Goal: Task Accomplishment & Management: Manage account settings

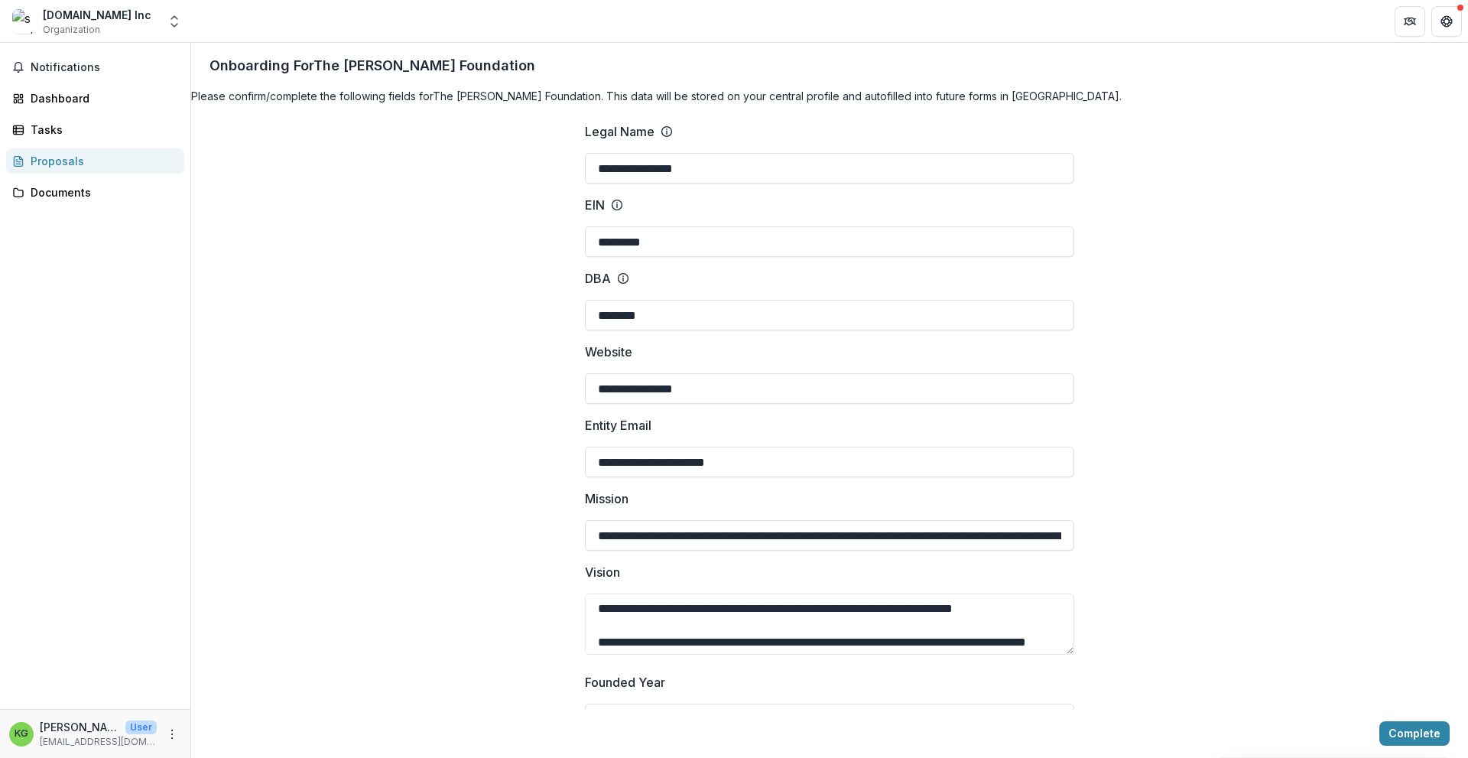
scroll to position [612, 0]
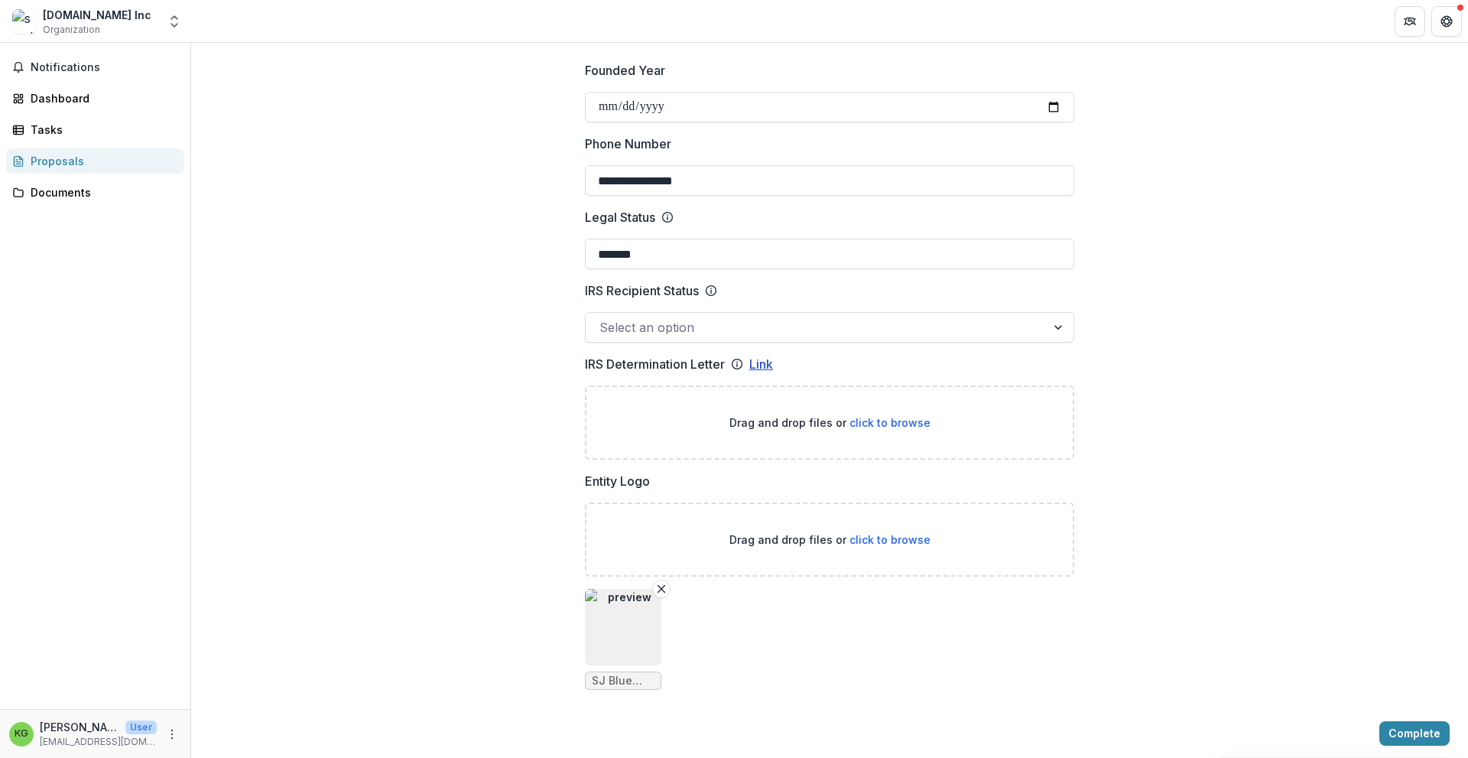
click at [755, 373] on link "Link" at bounding box center [761, 364] width 24 height 18
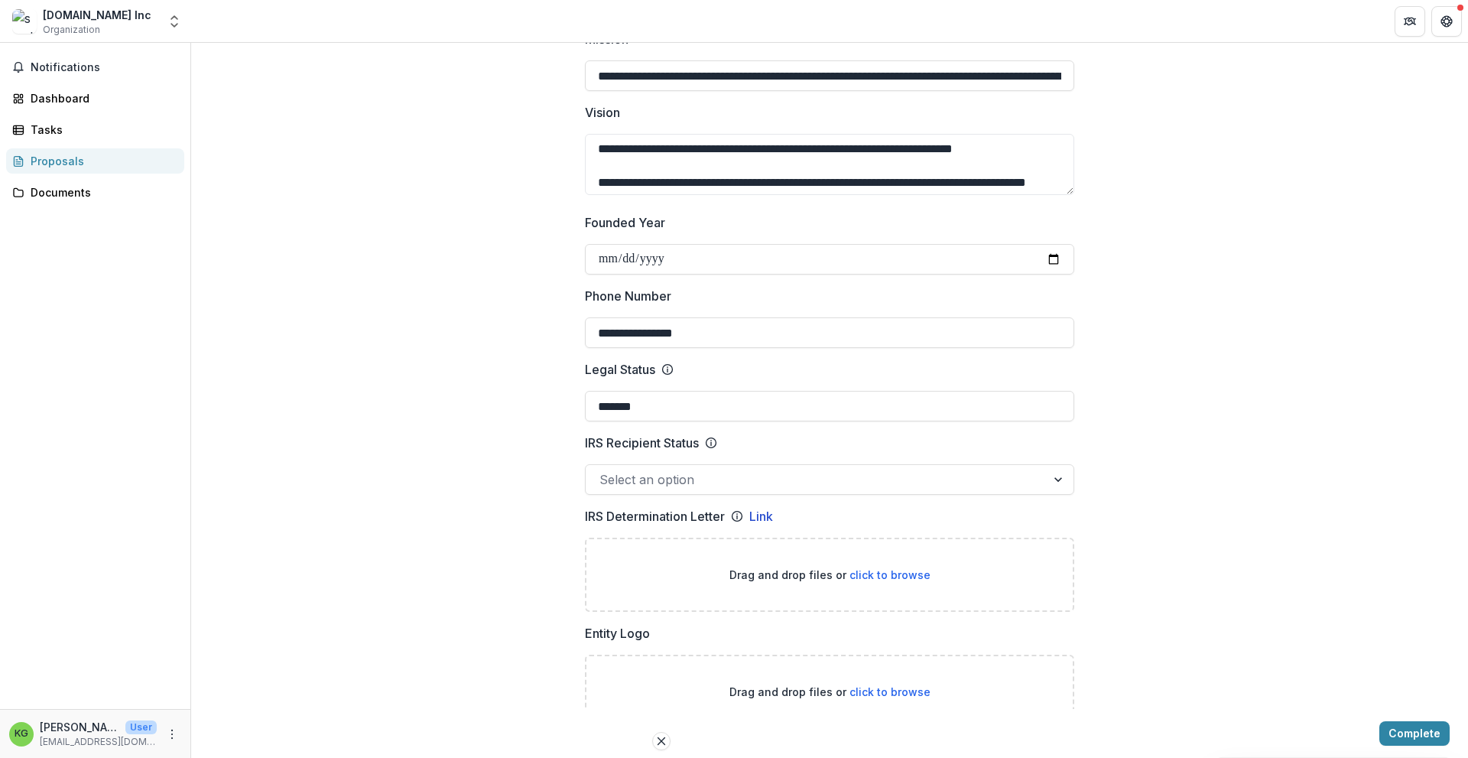
scroll to position [153, 0]
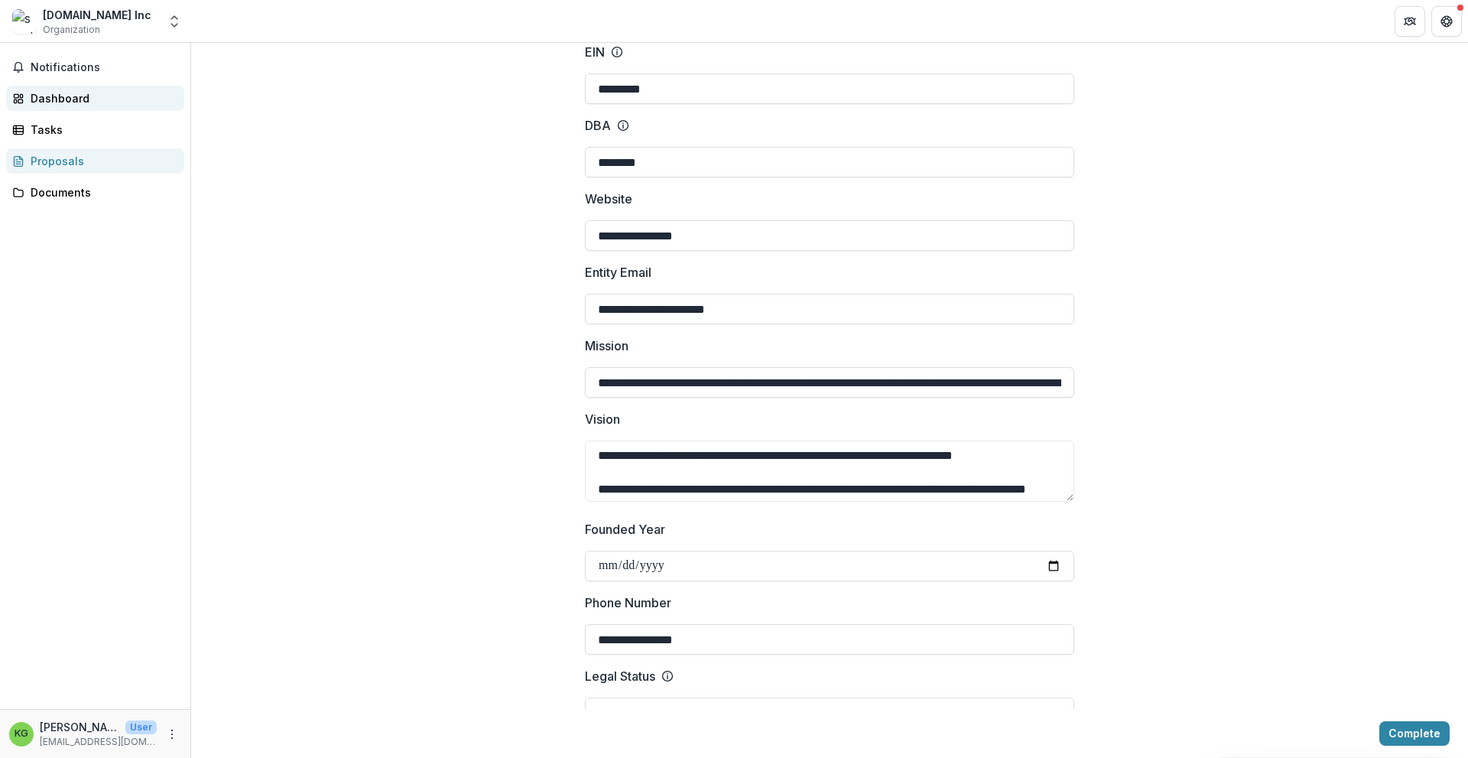
click at [49, 95] on div "Dashboard" at bounding box center [101, 98] width 141 height 16
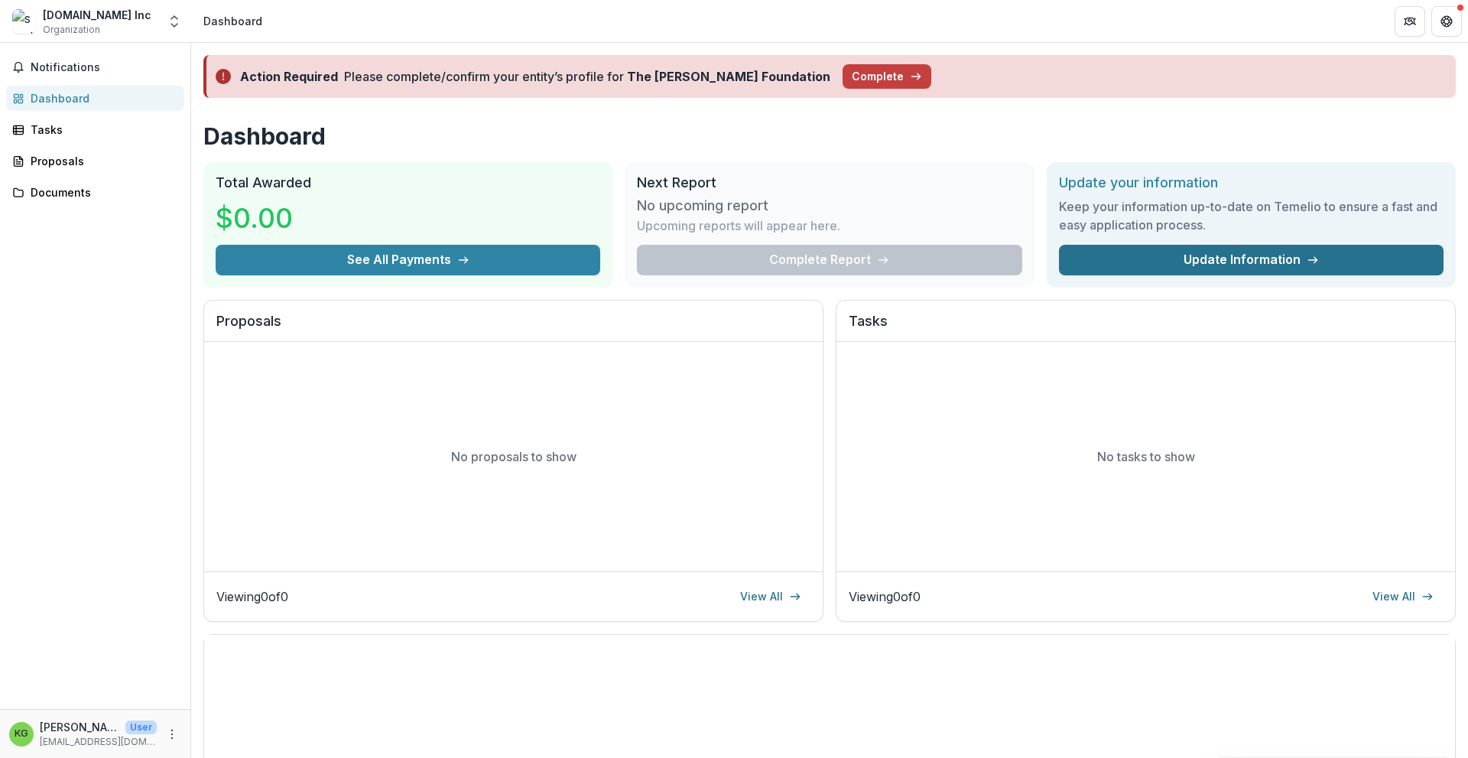
click at [1194, 263] on link "Update Information" at bounding box center [1251, 260] width 385 height 31
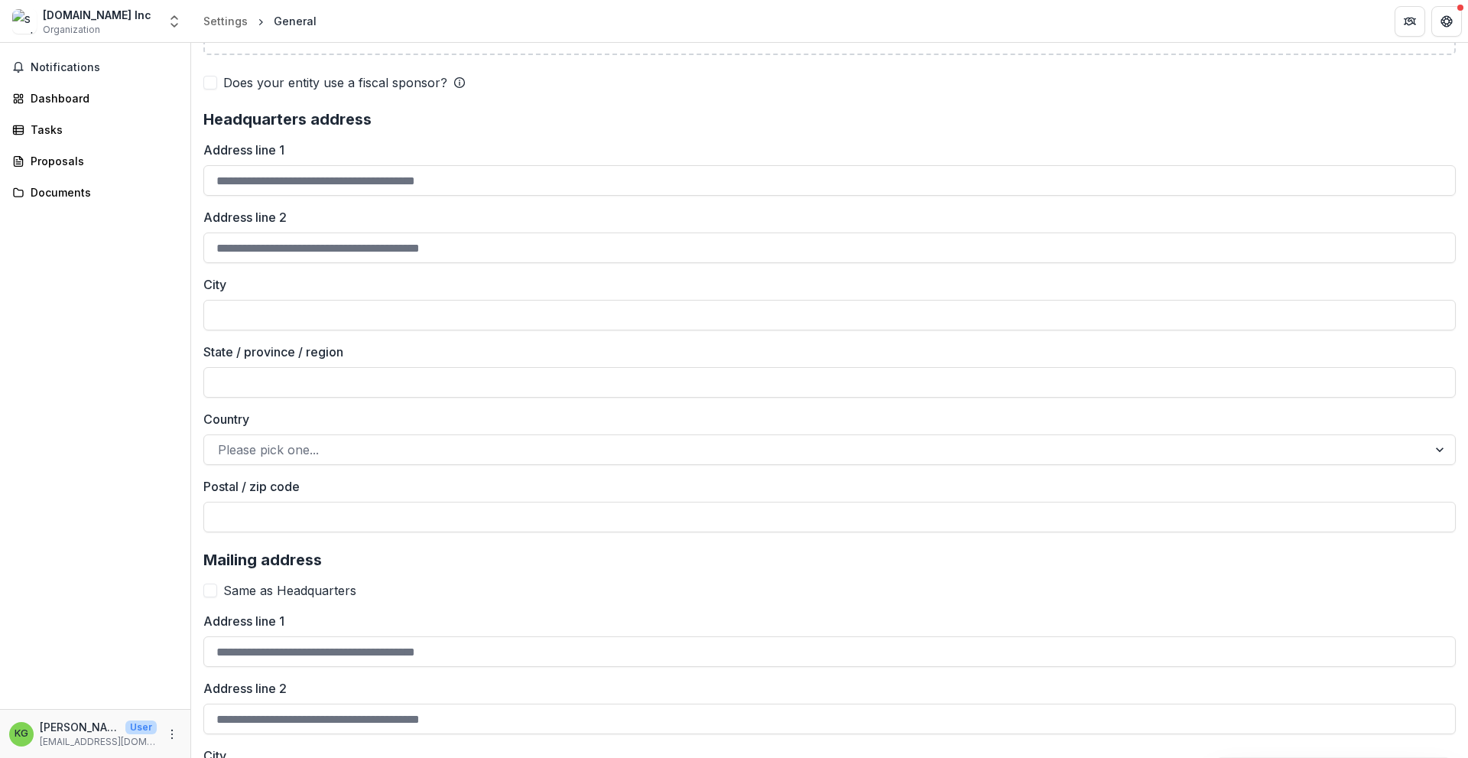
scroll to position [1223, 0]
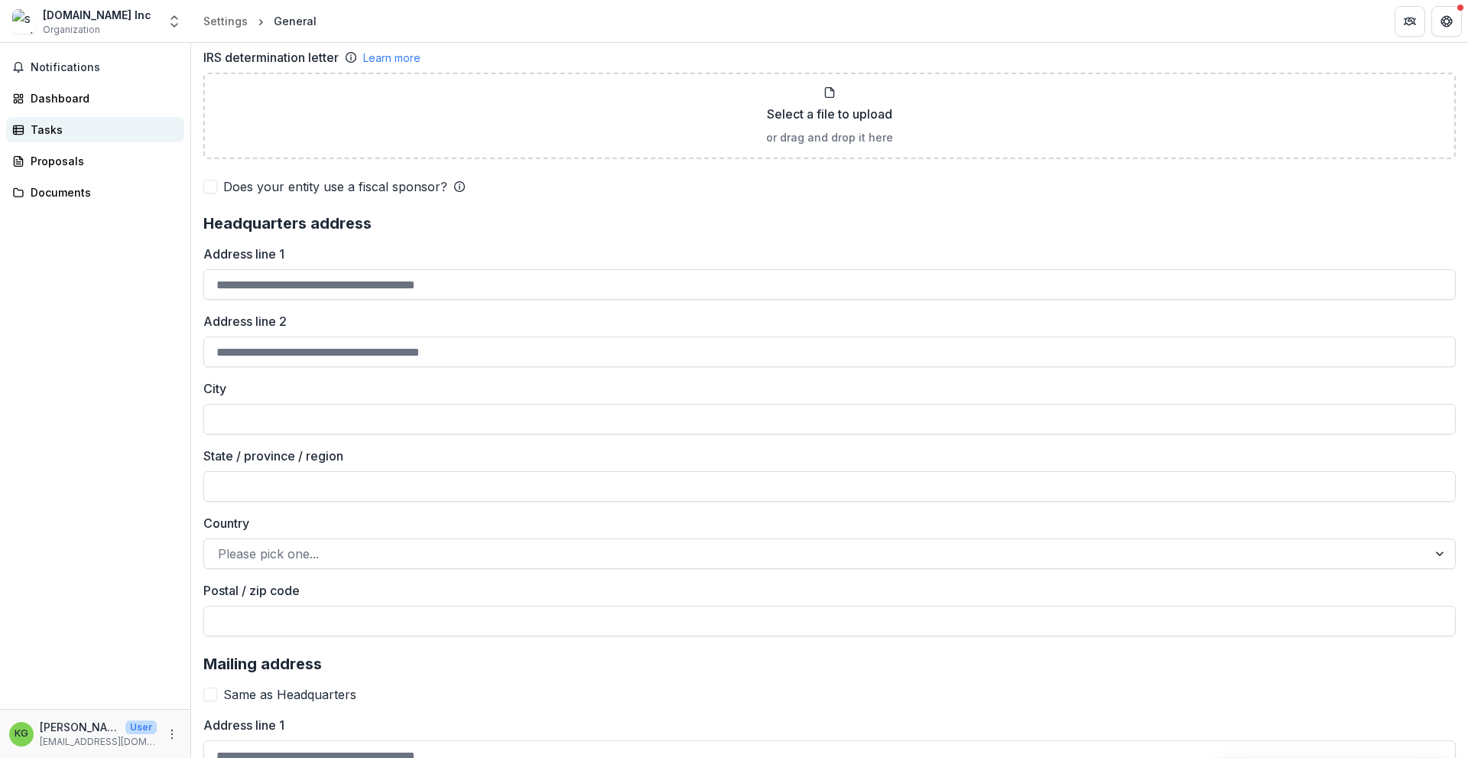
click at [44, 125] on div "Tasks" at bounding box center [101, 130] width 141 height 16
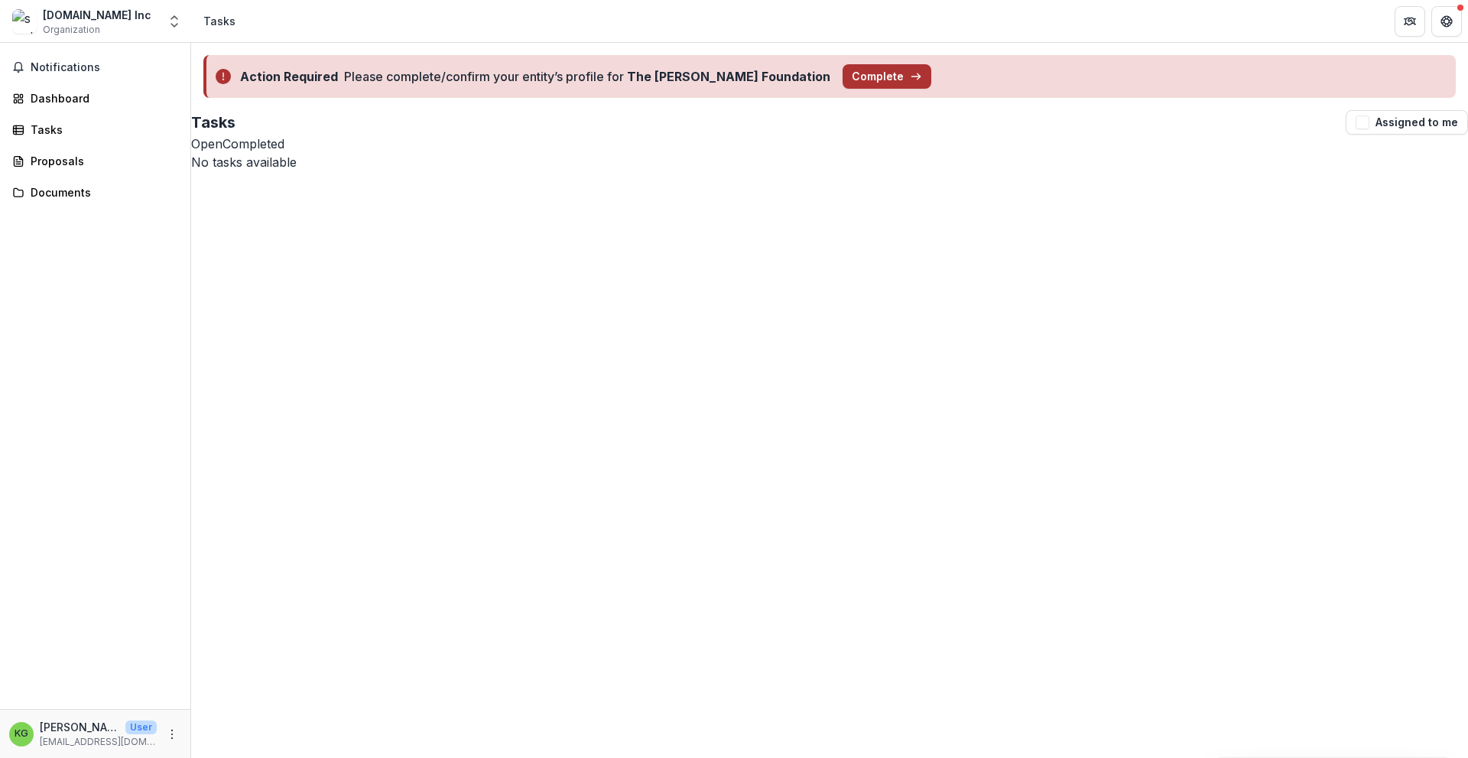
click at [842, 76] on button "Complete" at bounding box center [886, 76] width 89 height 24
click at [66, 188] on div "Documents" at bounding box center [101, 192] width 141 height 16
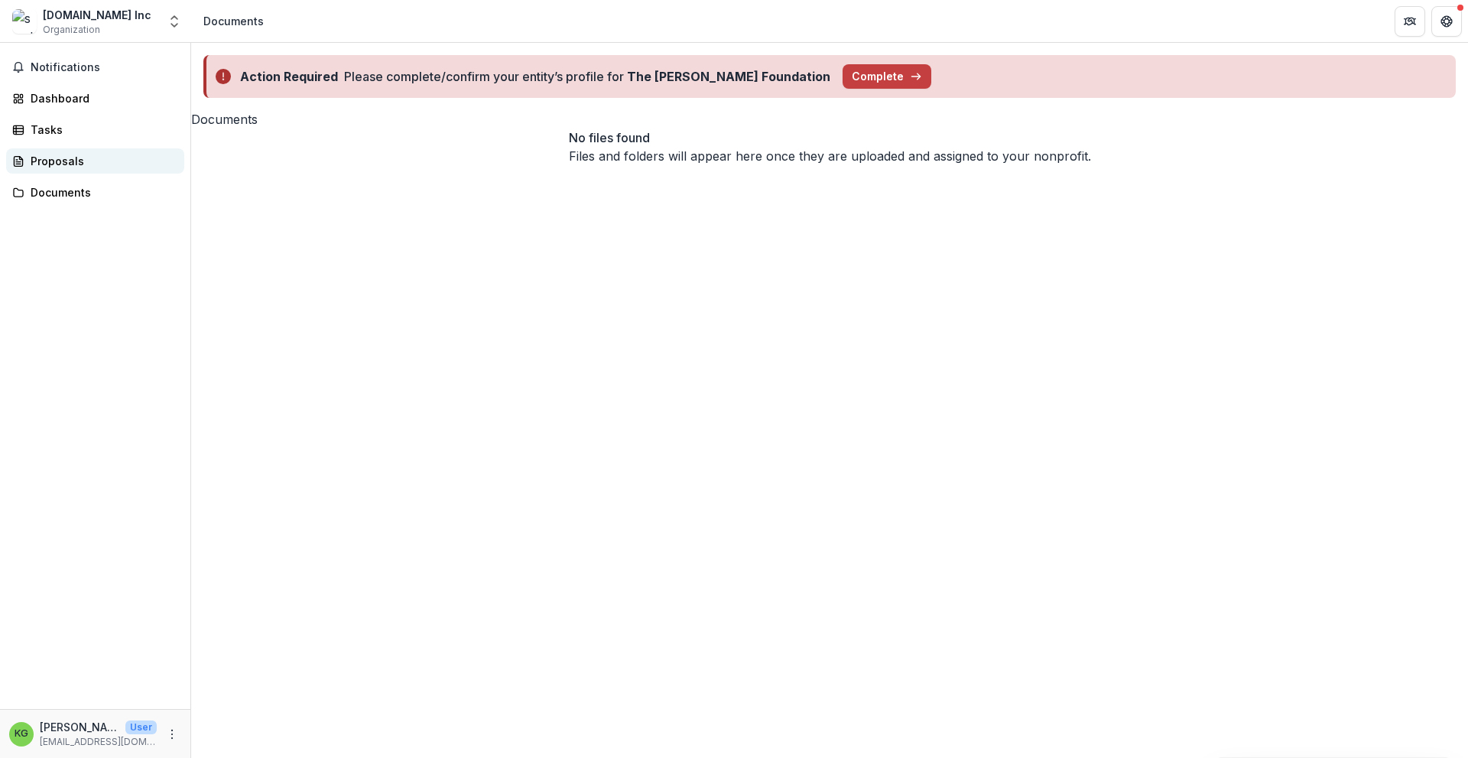
click at [73, 161] on div "Proposals" at bounding box center [101, 161] width 141 height 16
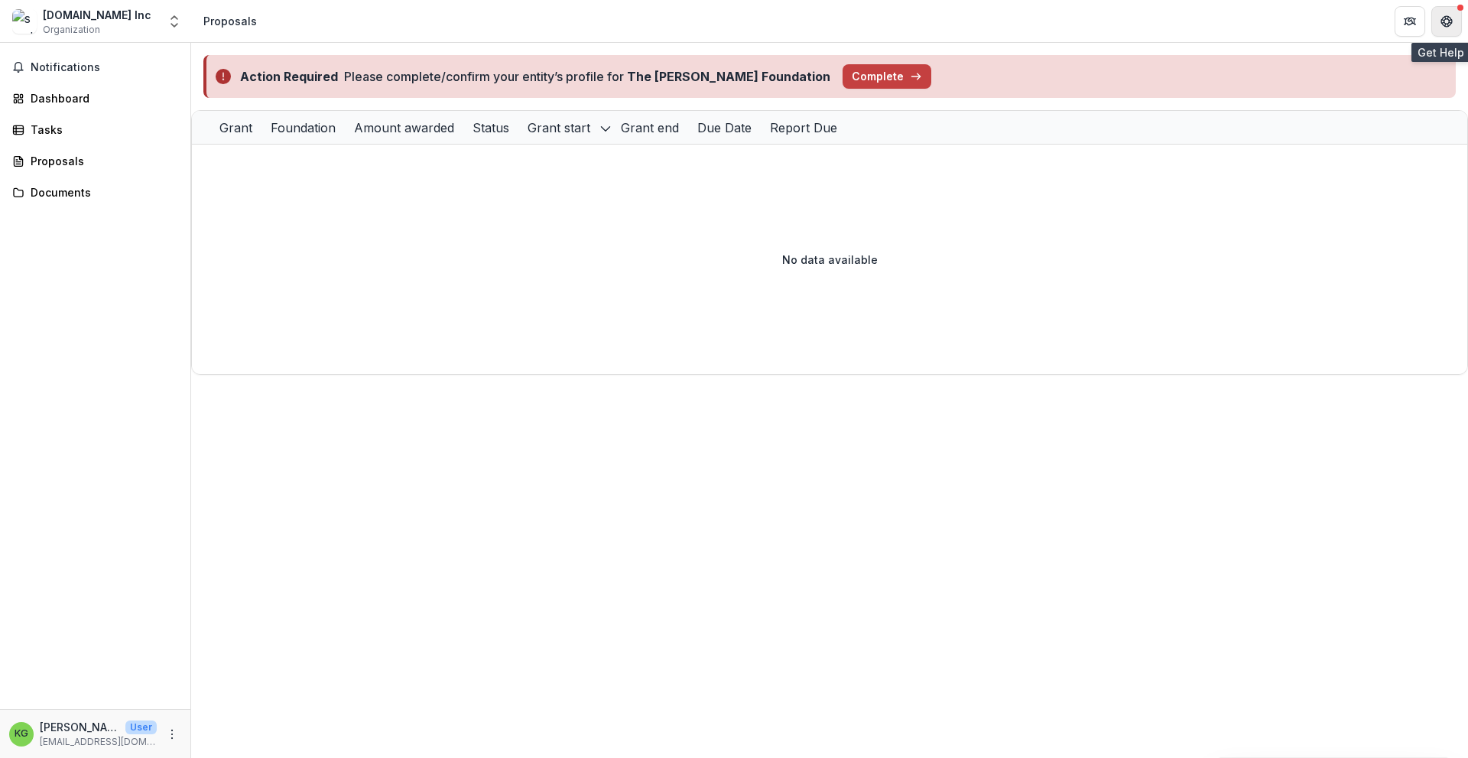
click at [1453, 22] on button "Get Help" at bounding box center [1446, 21] width 31 height 31
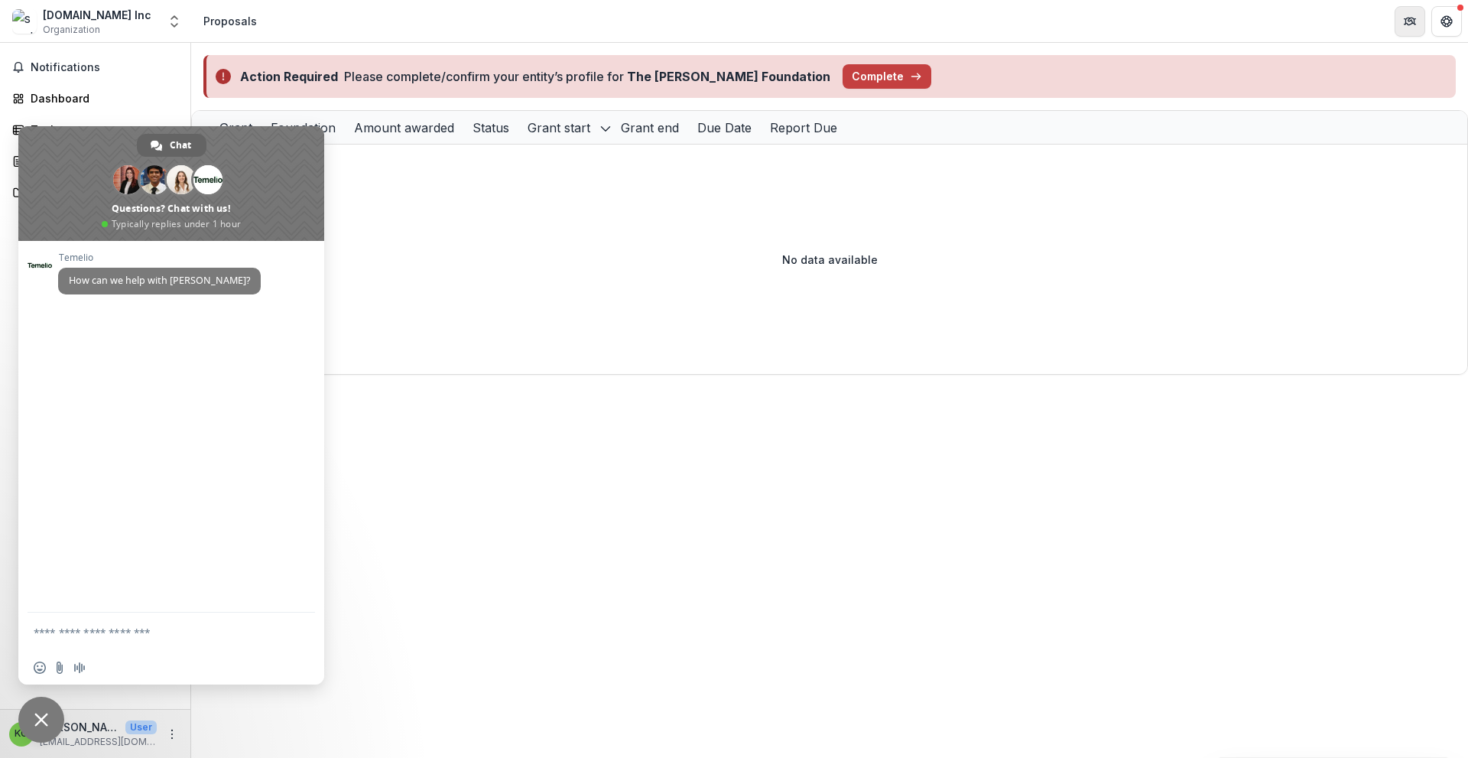
click at [1410, 24] on icon "Partners" at bounding box center [1410, 21] width 12 height 12
click at [29, 721] on span "Close chat" at bounding box center [41, 719] width 46 height 46
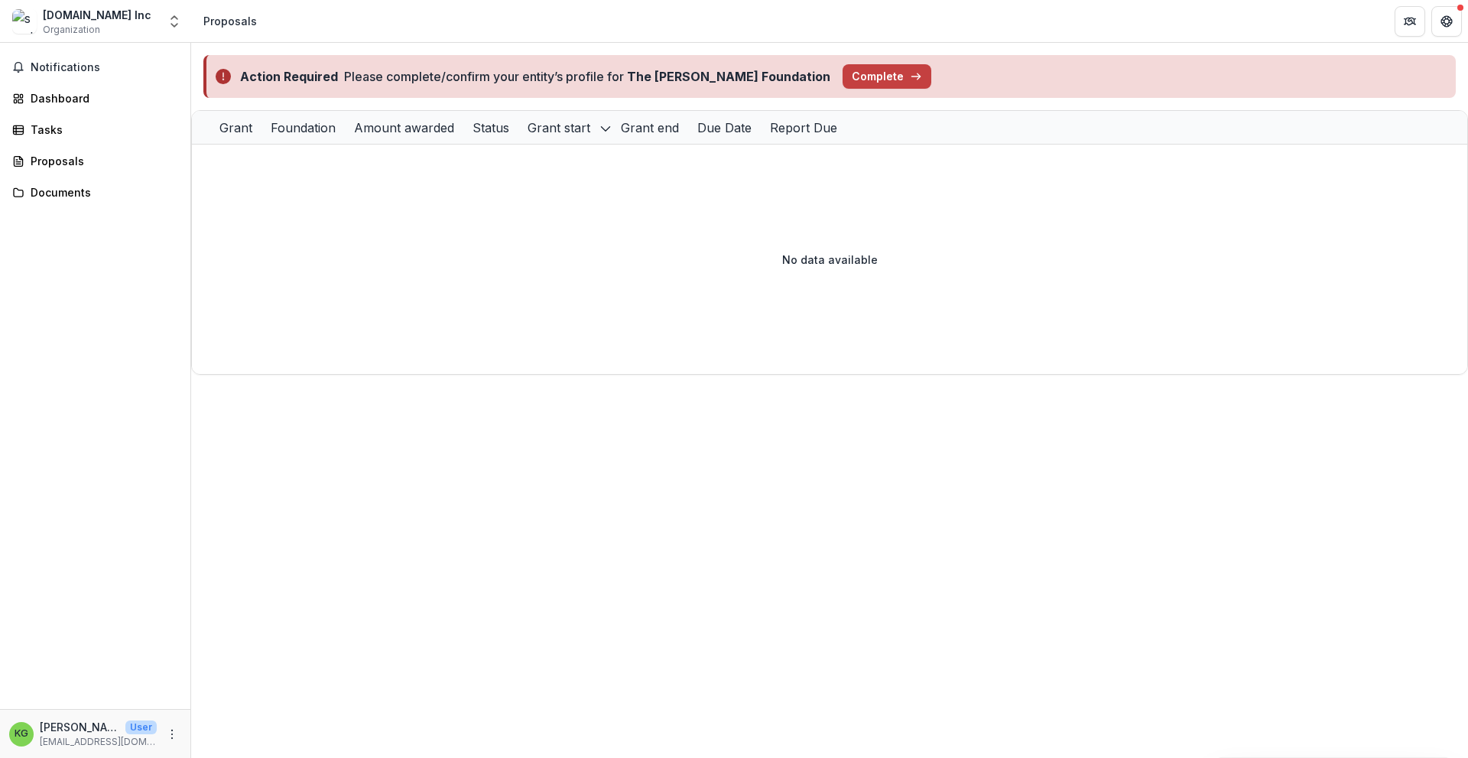
click at [89, 26] on span "Organization" at bounding box center [71, 30] width 57 height 14
click at [183, 20] on button "Open entity switcher" at bounding box center [174, 21] width 21 height 31
click at [59, 137] on link "Settings" at bounding box center [95, 141] width 183 height 25
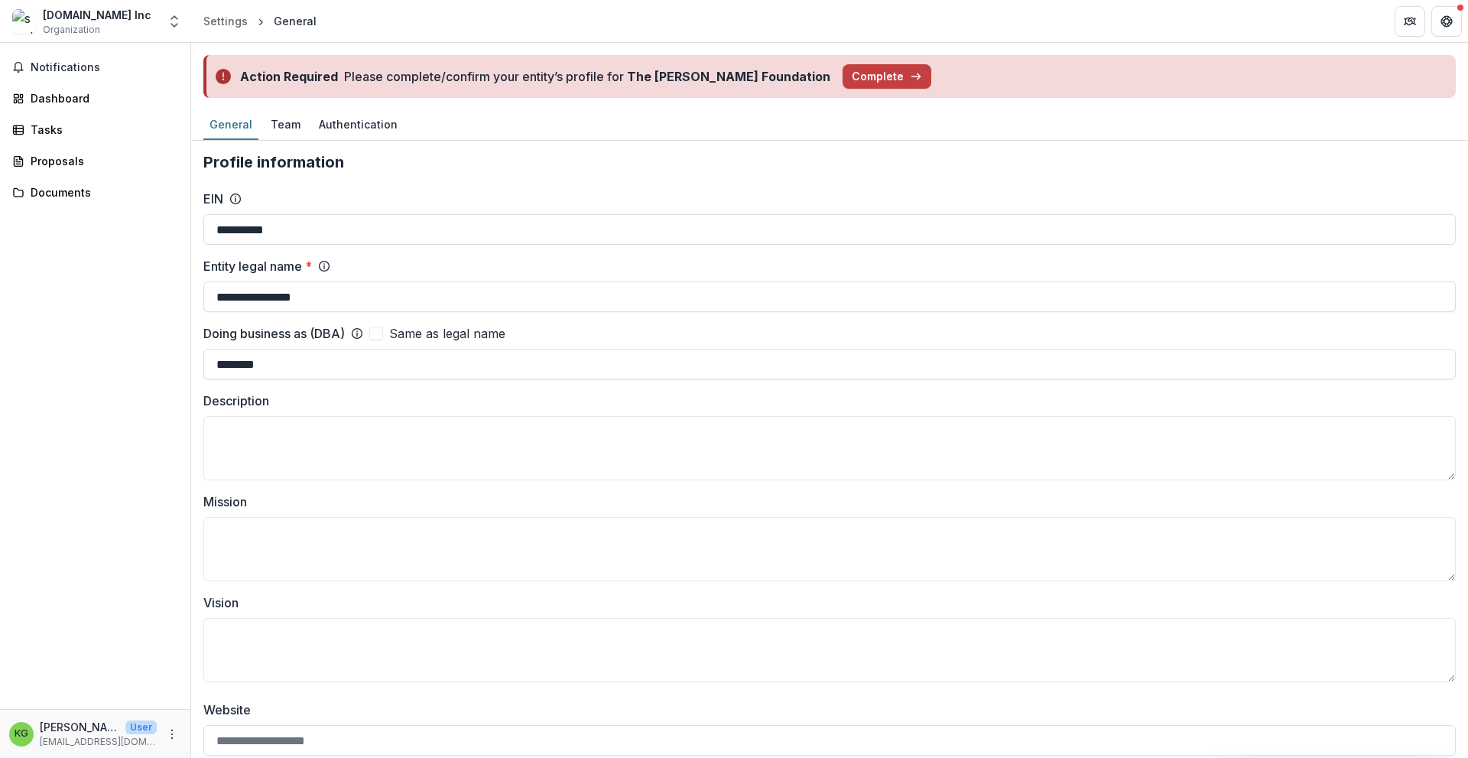
click at [1372, 45] on div "Action Required Please complete/confirm your entity’s profile for The [PERSON_N…" at bounding box center [829, 76] width 1277 height 67
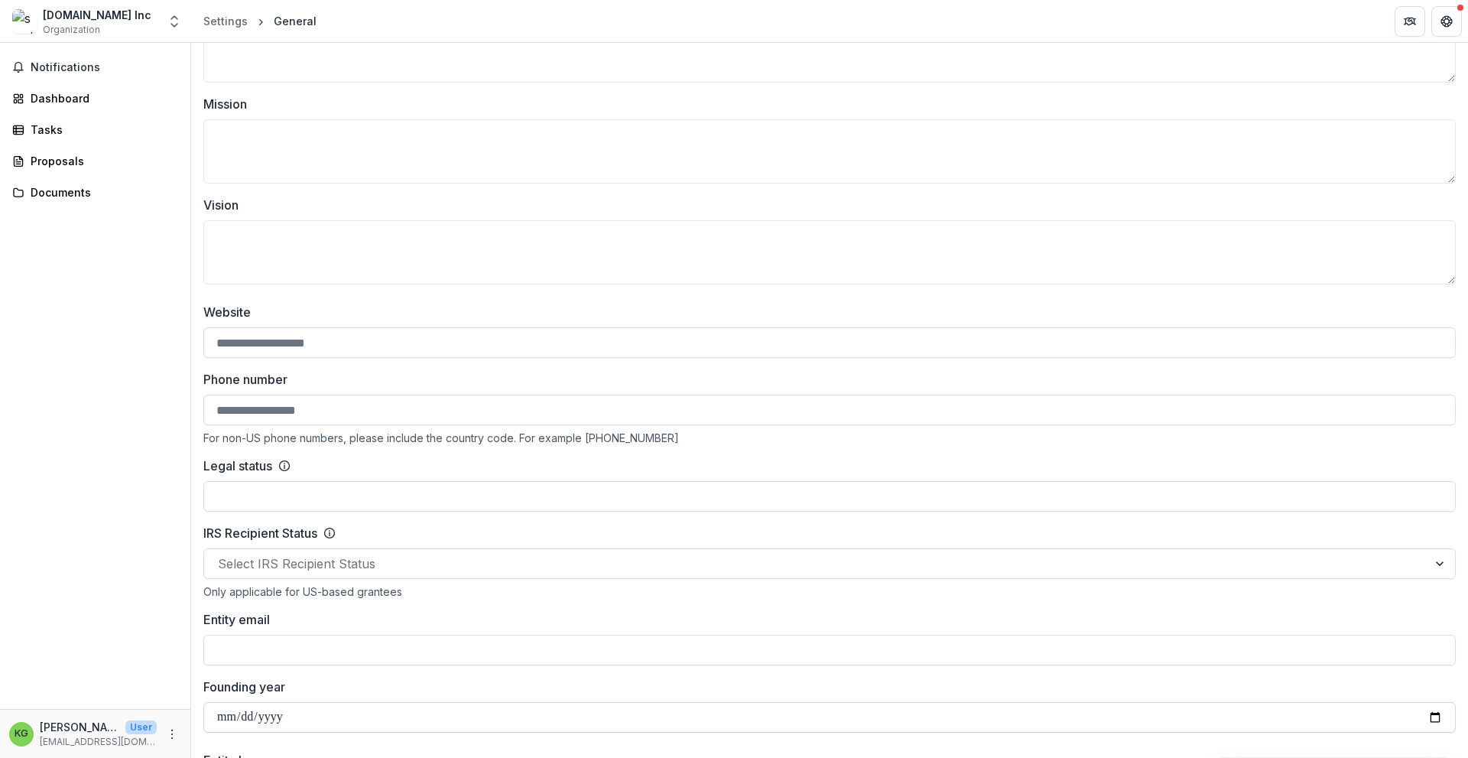
scroll to position [459, 0]
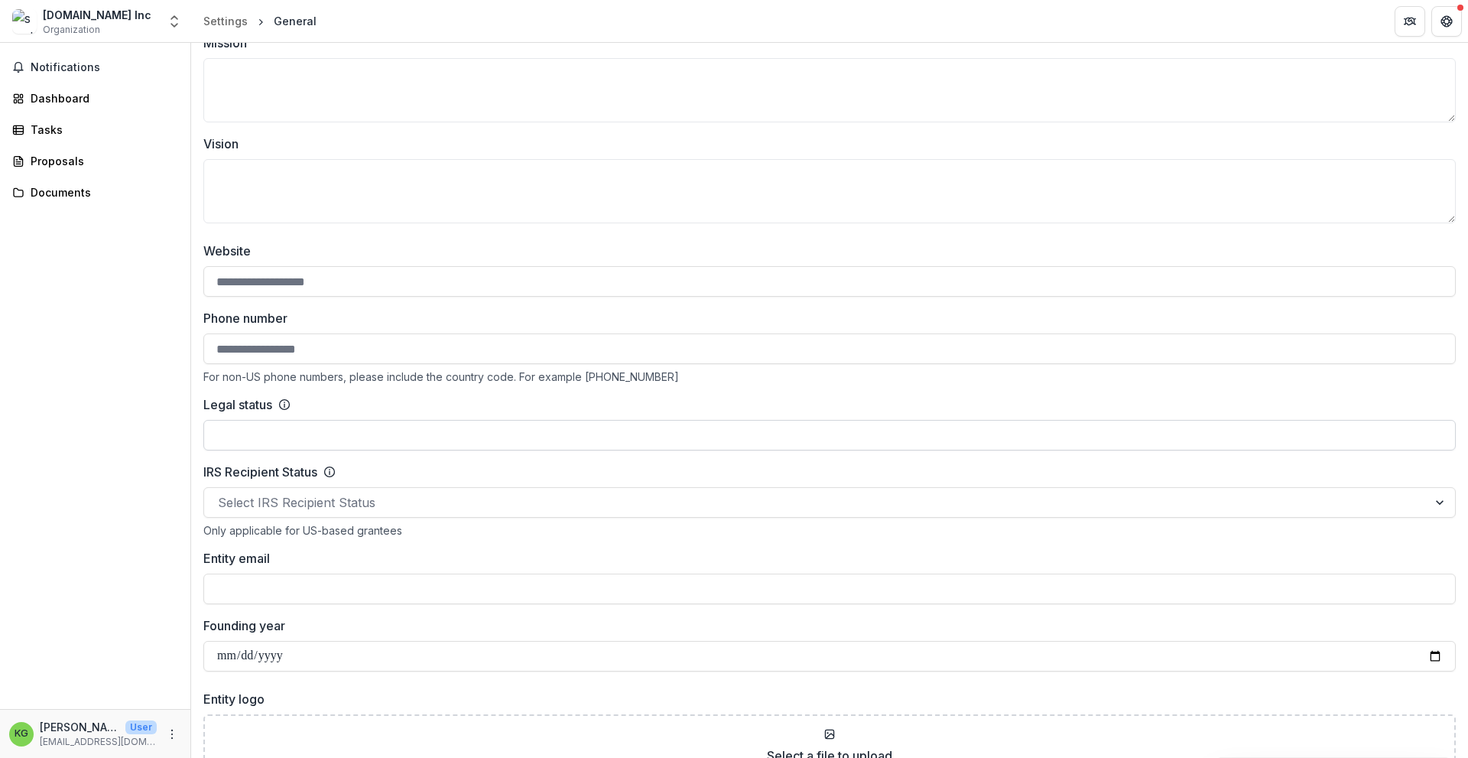
drag, startPoint x: 317, startPoint y: 420, endPoint x: 222, endPoint y: 426, distance: 95.7
click at [222, 426] on input "Legal status" at bounding box center [829, 435] width 1252 height 31
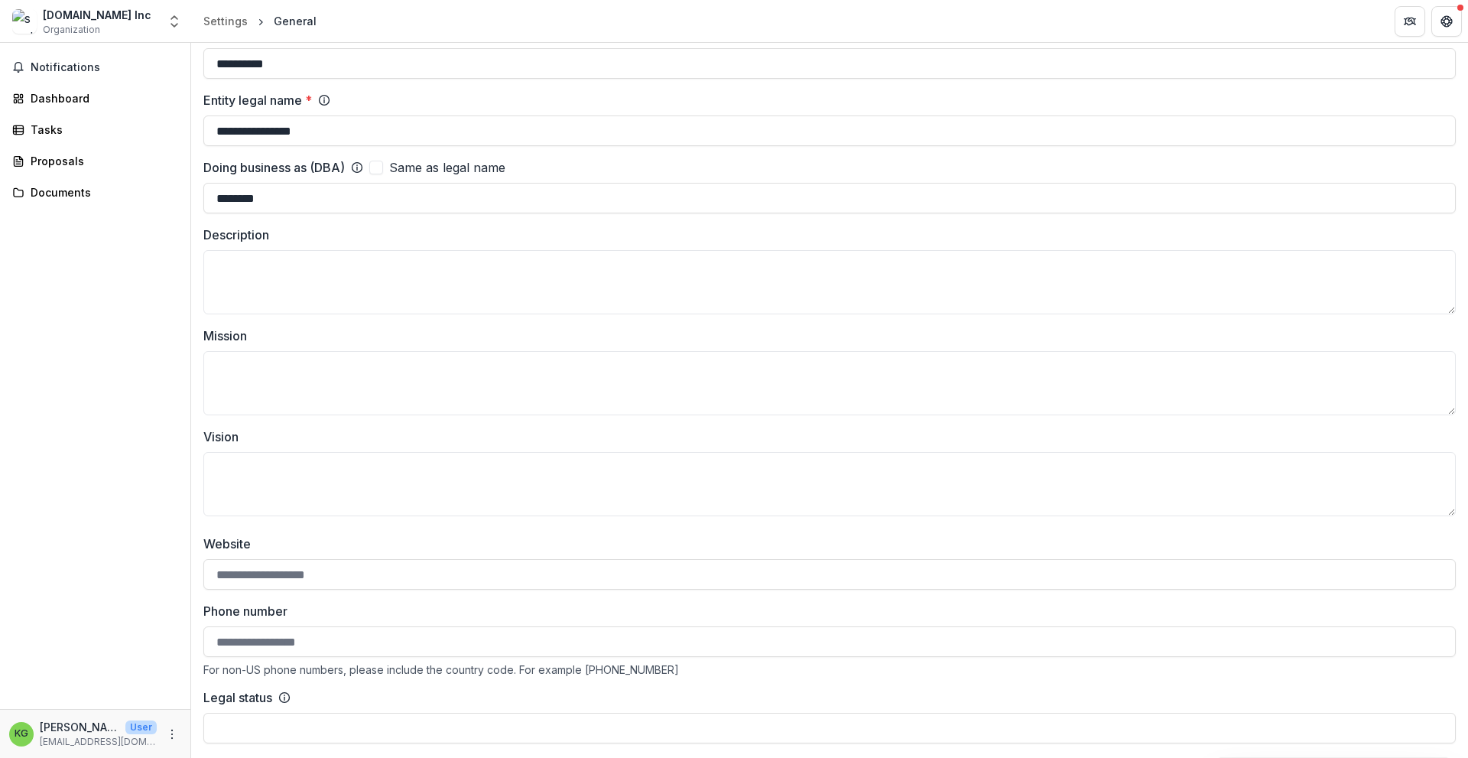
scroll to position [0, 0]
